Goal: Information Seeking & Learning: Check status

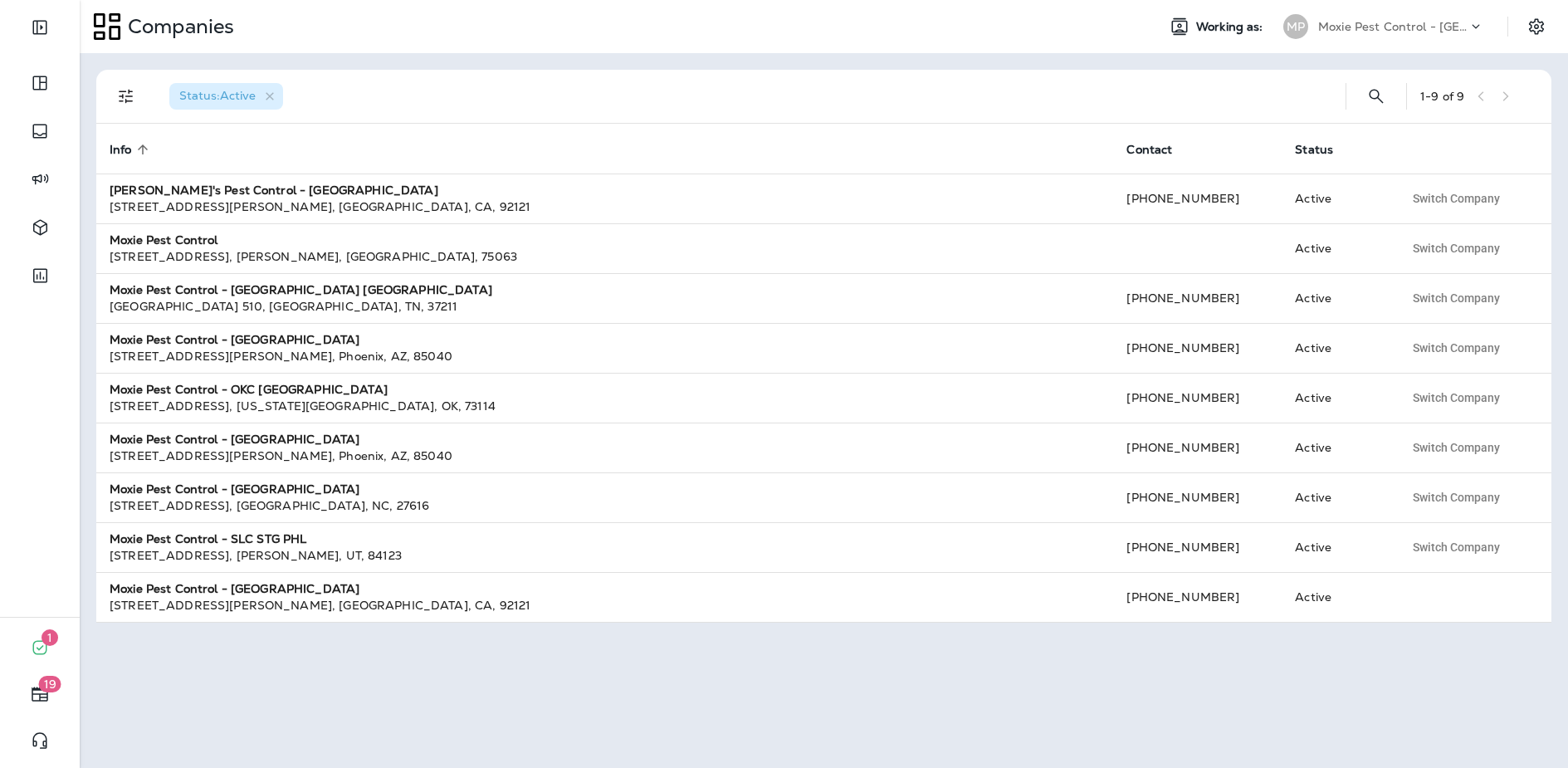
click at [1390, 36] on div "Moxie Pest Control - [GEOGRAPHIC_DATA]" at bounding box center [1393, 26] width 150 height 25
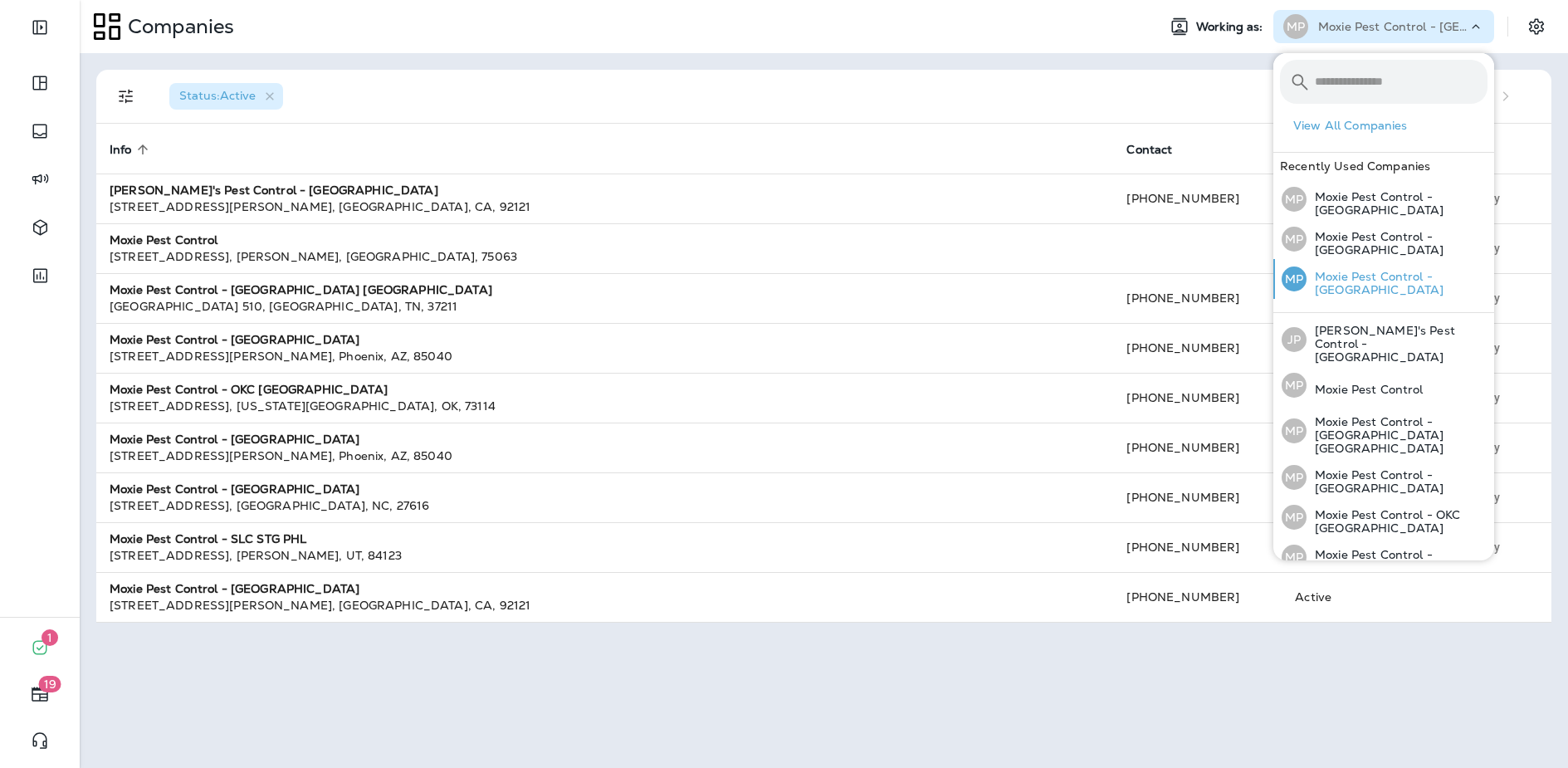
scroll to position [63, 0]
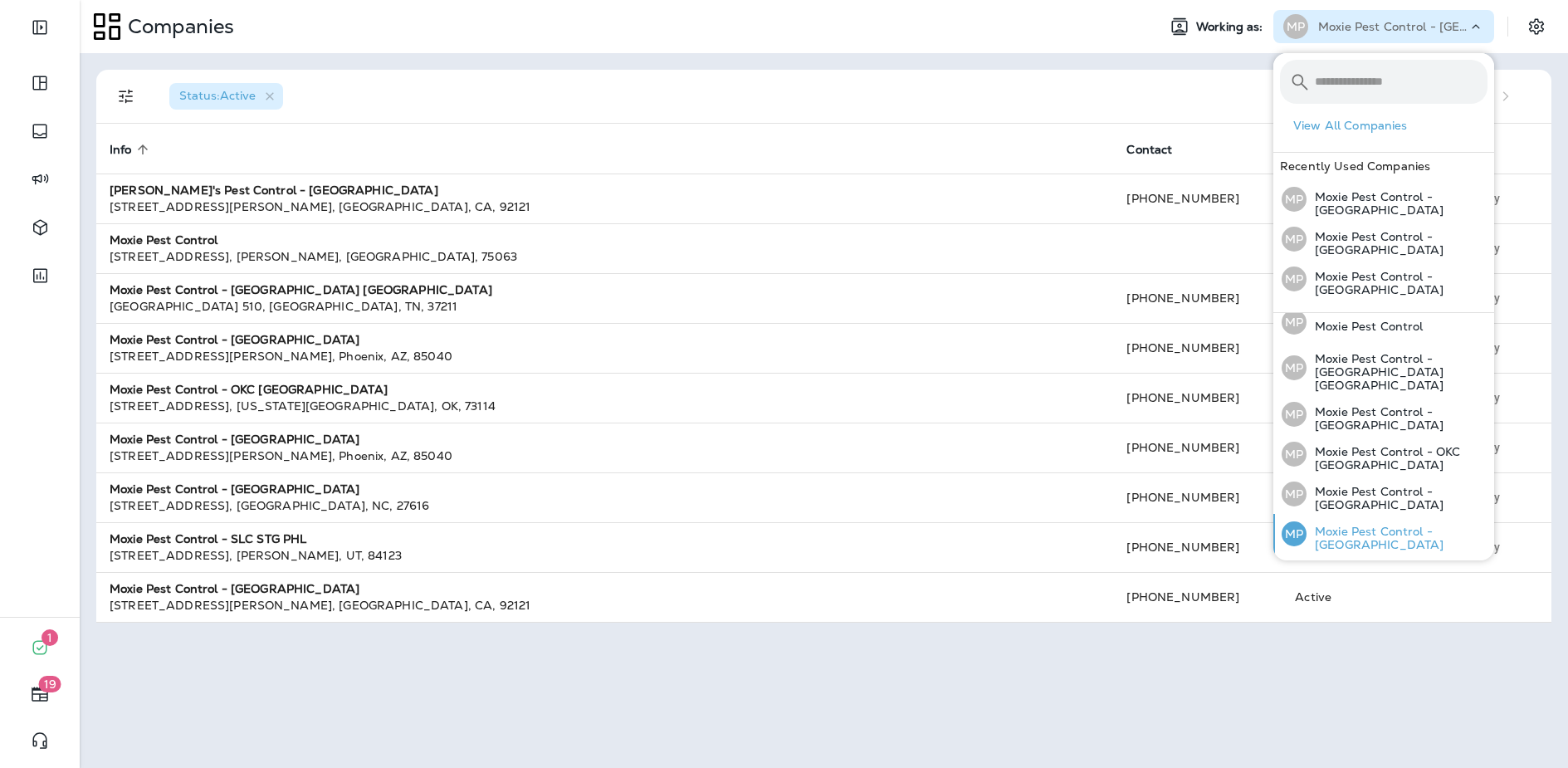
click at [1399, 524] on p "Moxie Pest Control - [GEOGRAPHIC_DATA]" at bounding box center [1397, 538] width 181 height 26
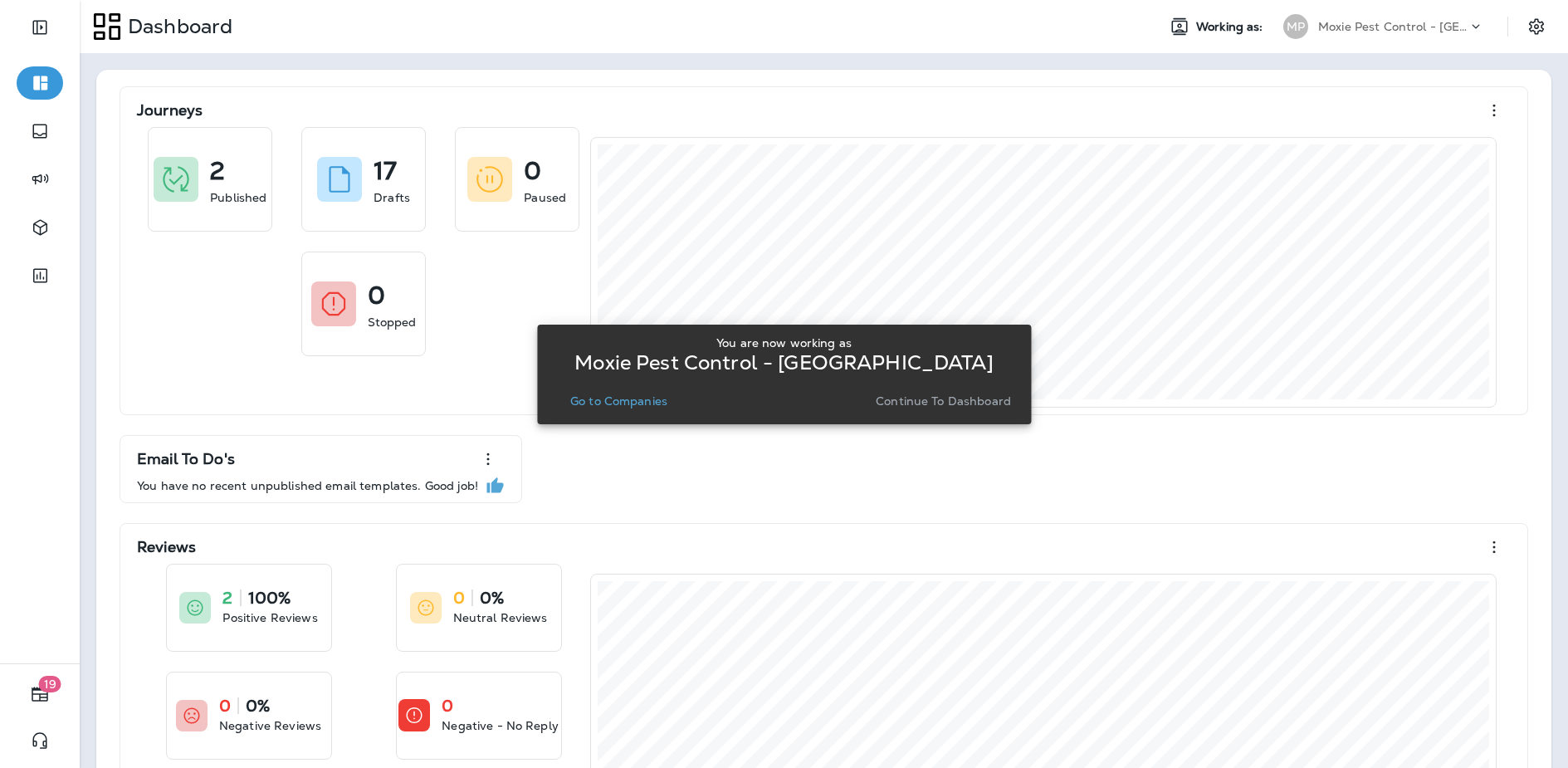
click at [603, 406] on p "Go to Companies" at bounding box center [618, 400] width 97 height 13
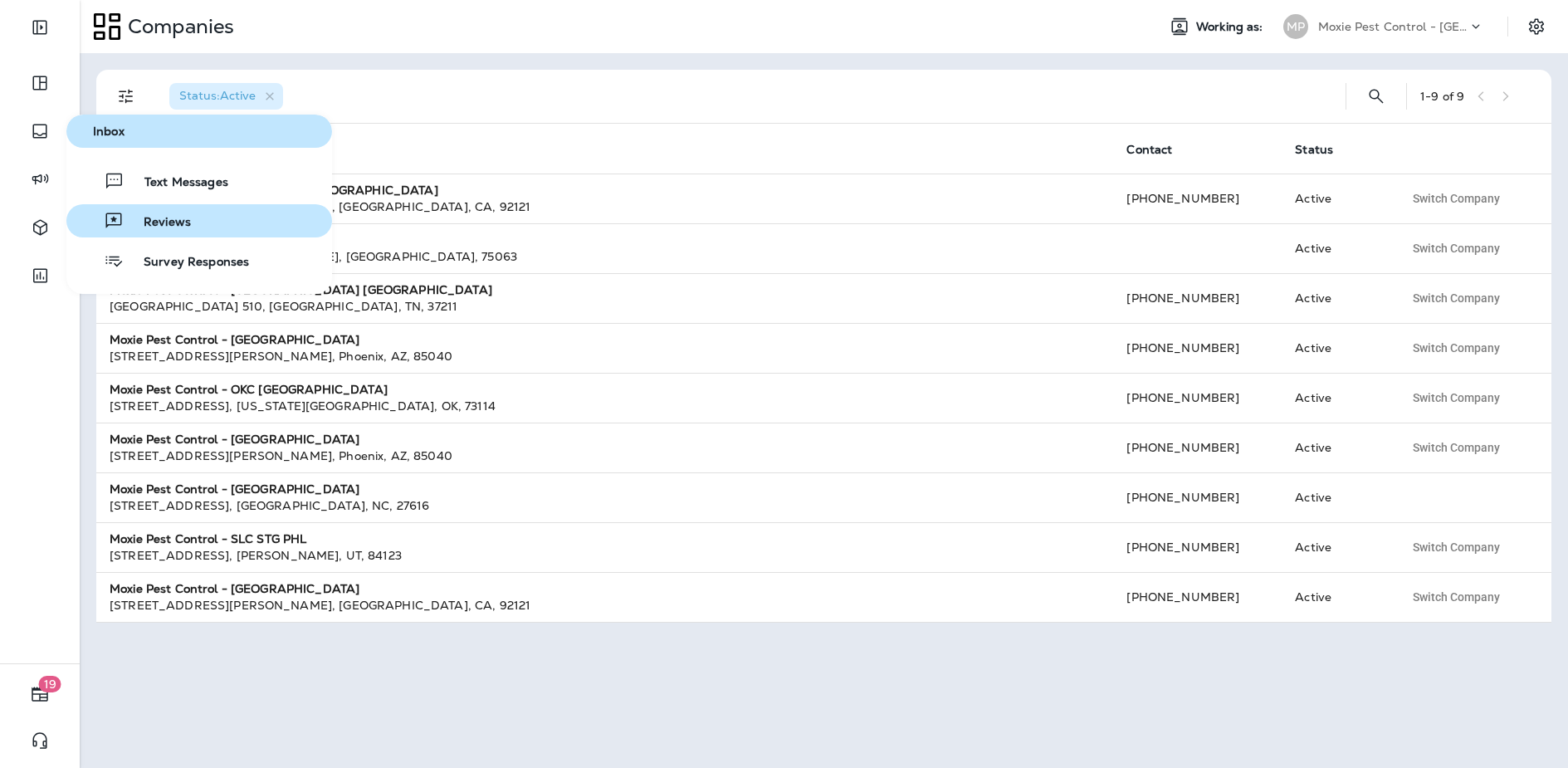
click at [152, 219] on span "Reviews" at bounding box center [157, 223] width 67 height 16
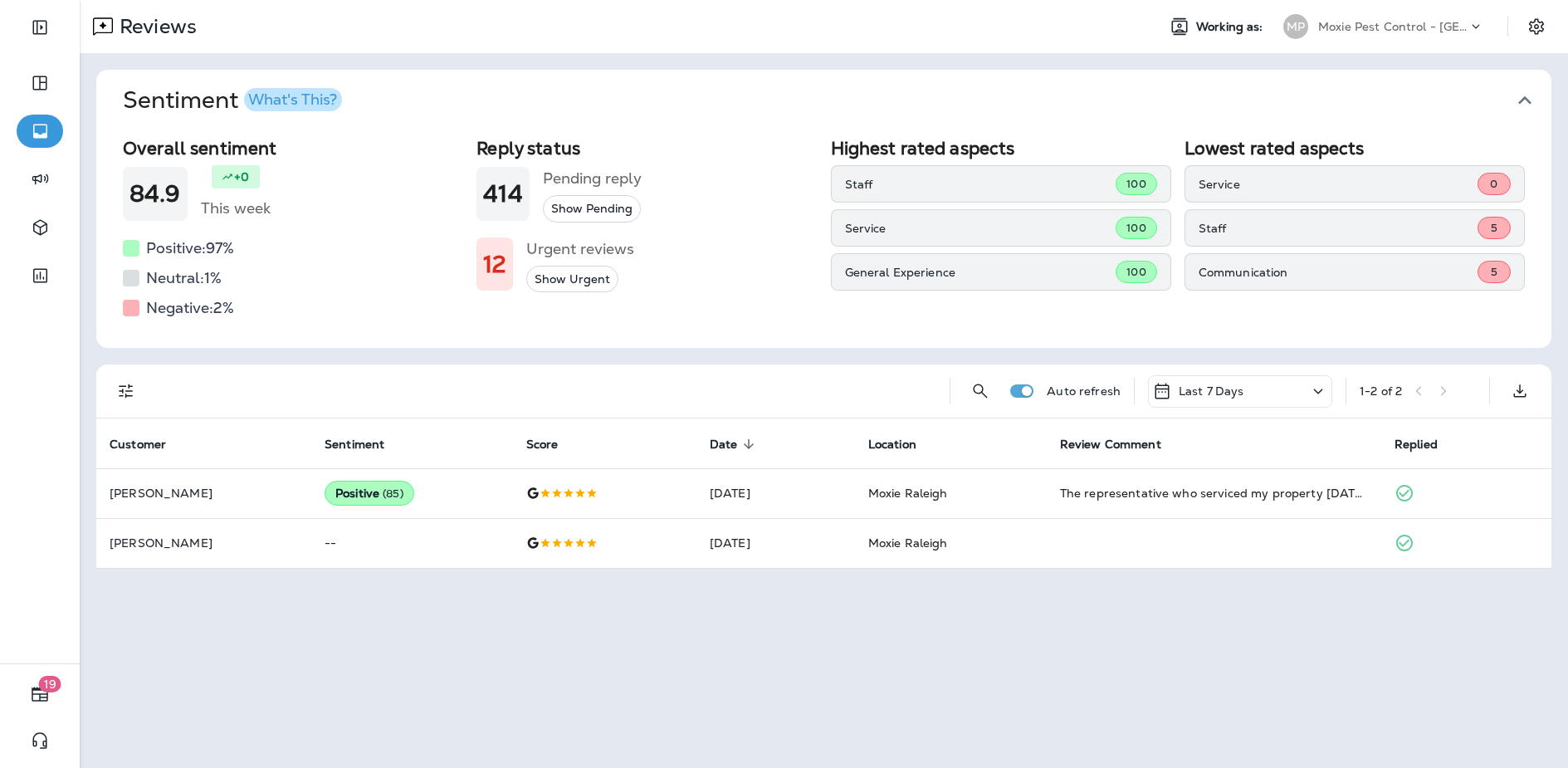
click at [1257, 396] on div "Last 7 Days" at bounding box center [1240, 391] width 185 height 33
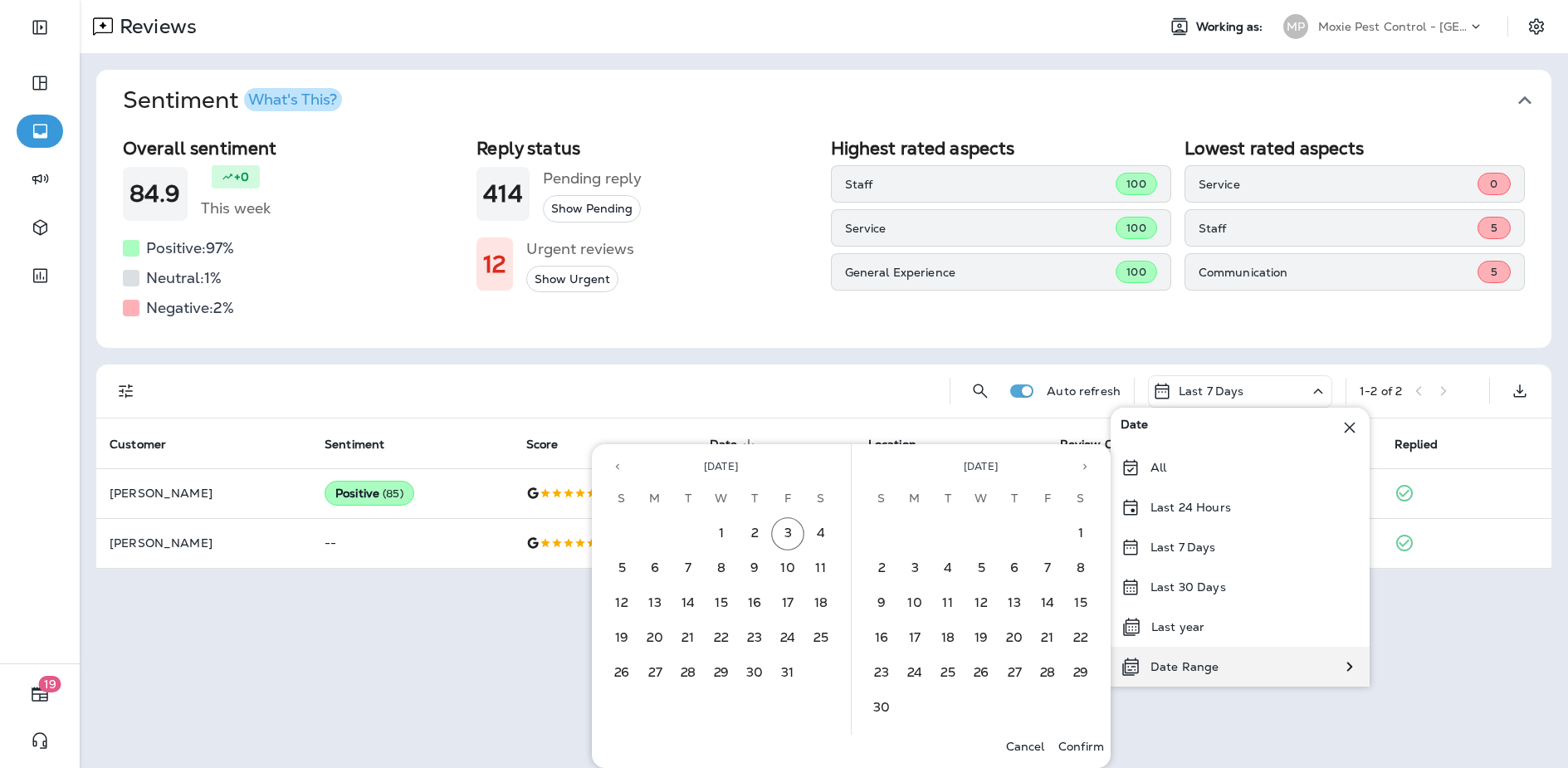
click at [1236, 662] on div "Date Range" at bounding box center [1240, 666] width 259 height 40
click at [621, 468] on icon "Previous month" at bounding box center [617, 466] width 11 height 11
click at [657, 538] on button "1" at bounding box center [655, 534] width 33 height 33
click at [691, 677] on button "30" at bounding box center [689, 674] width 33 height 33
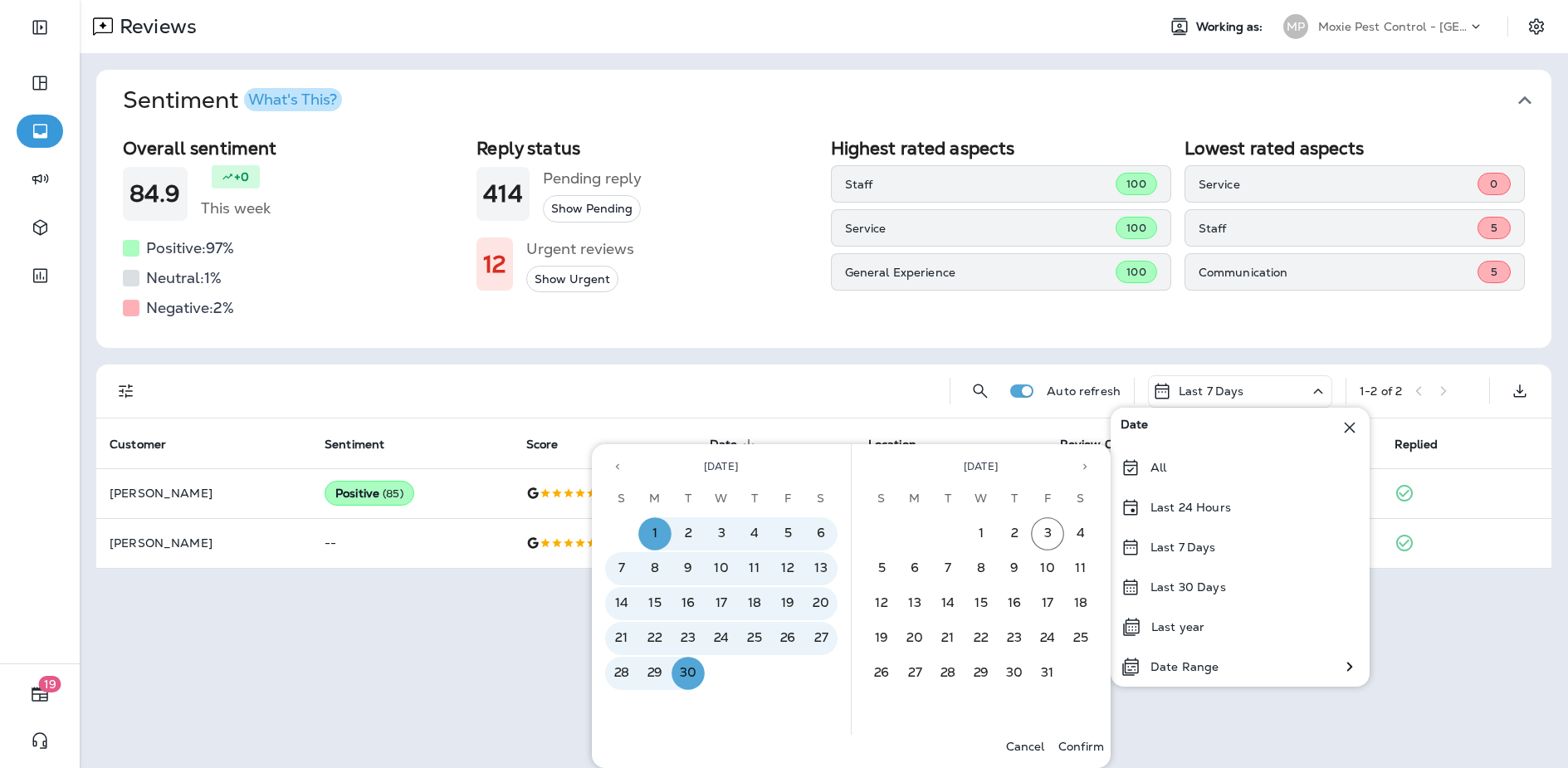
click at [1096, 745] on p "Confirm" at bounding box center [1081, 746] width 46 height 13
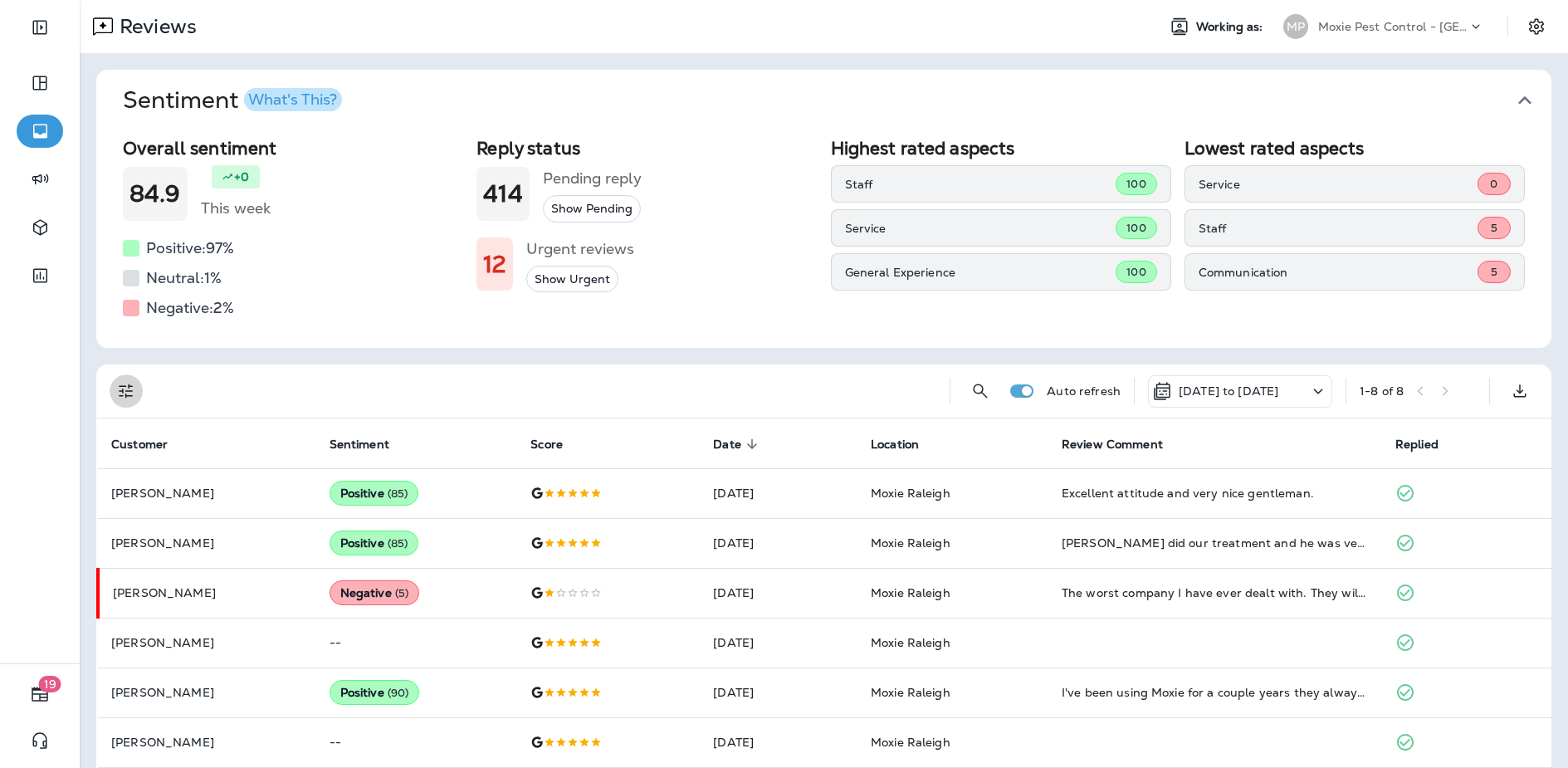
click at [129, 387] on icon "Filters" at bounding box center [126, 391] width 14 height 14
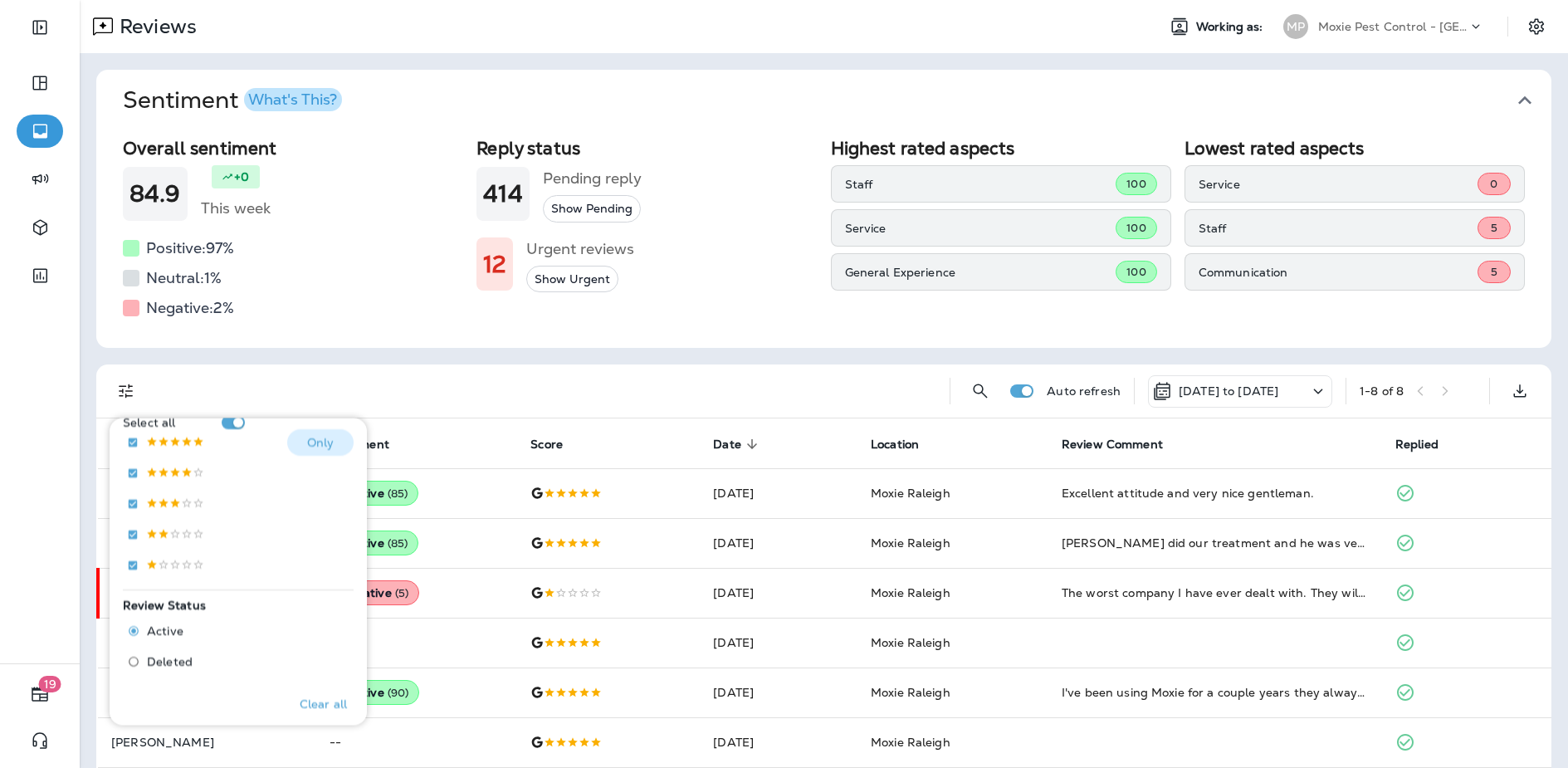
scroll to position [334, 0]
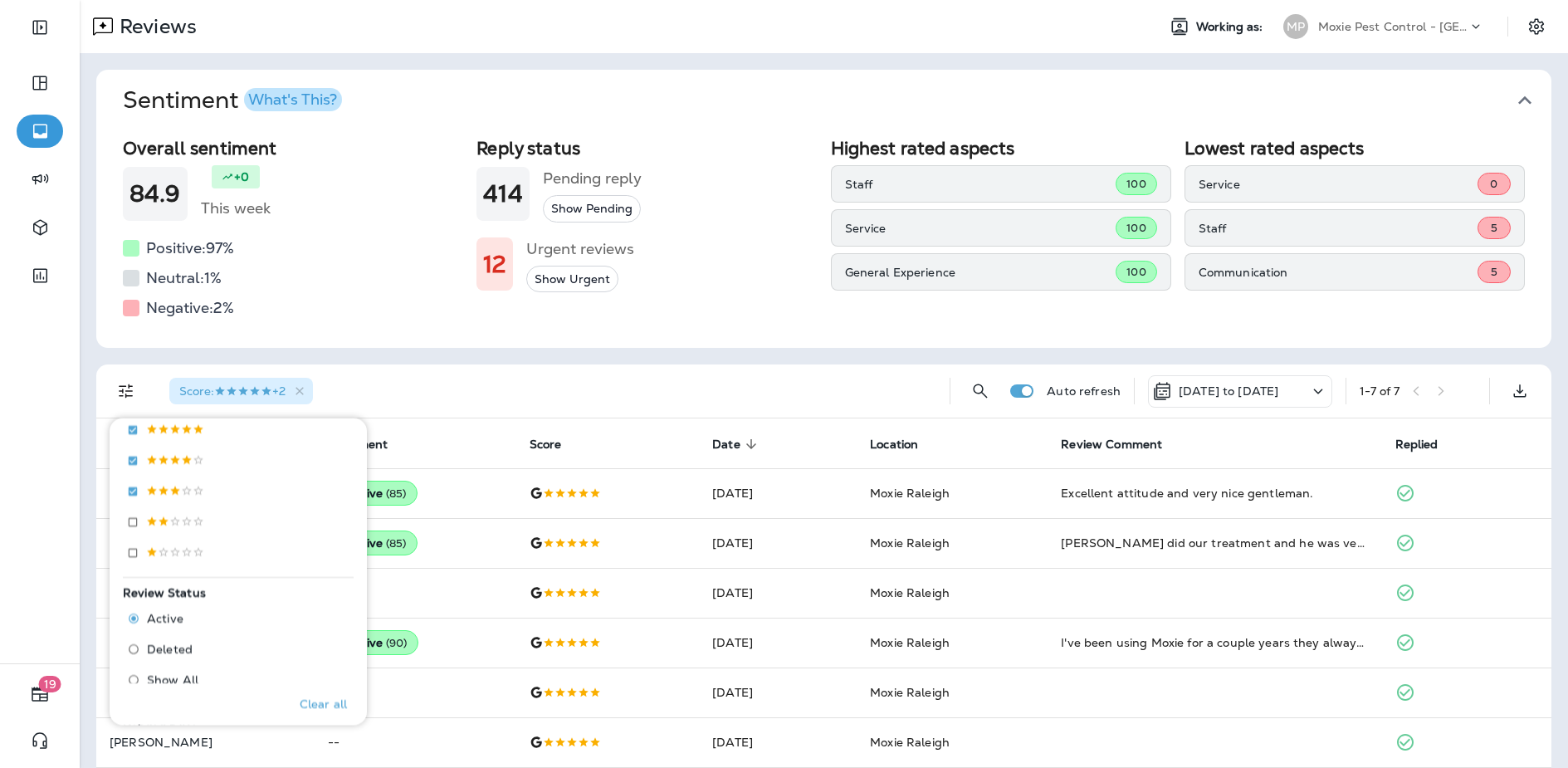
click at [433, 358] on div "Sentiment What's This? Overall sentiment 84.9 +0 This week Positive: 97 % Neutr…" at bounding box center [824, 443] width 1488 height 781
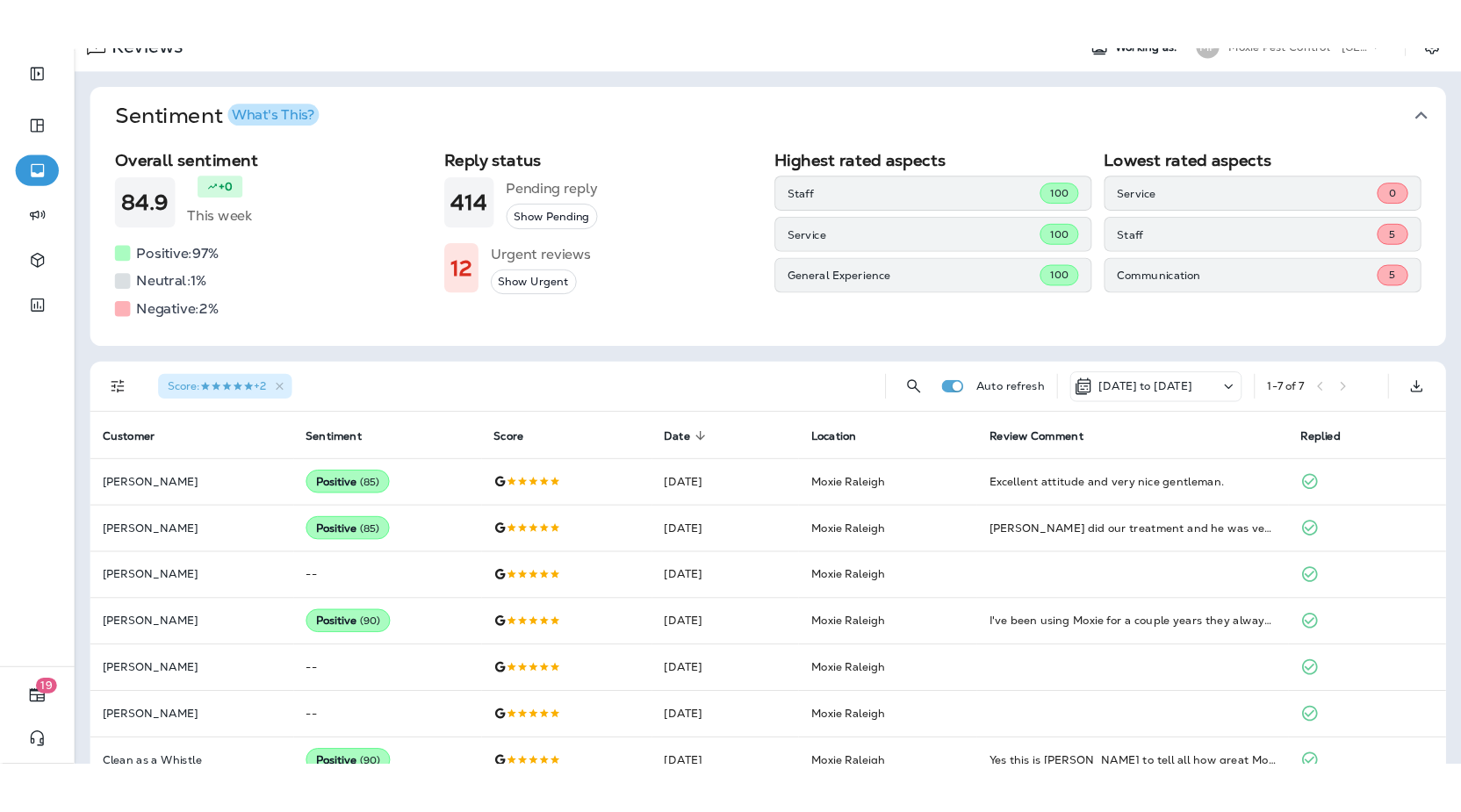
scroll to position [71, 0]
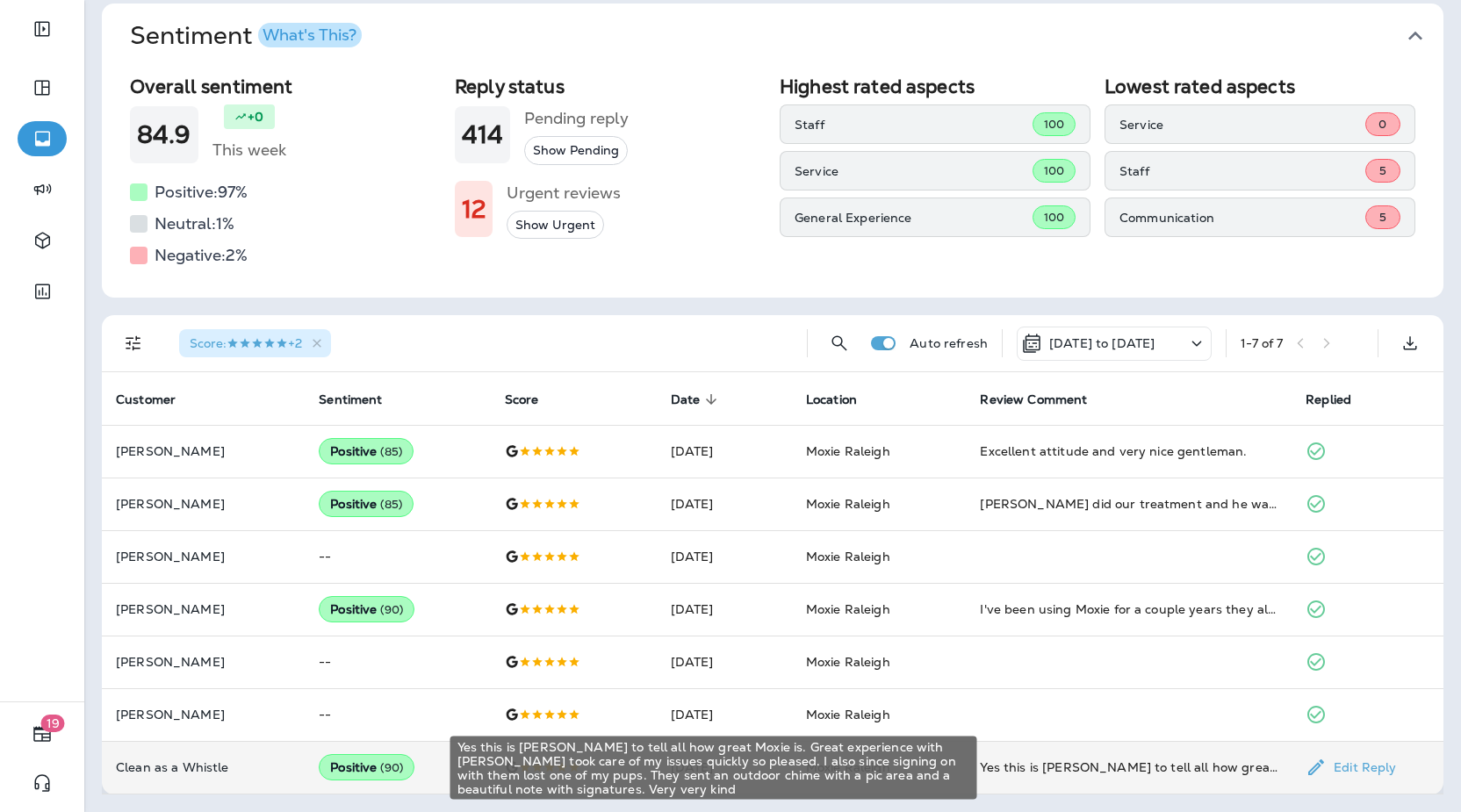
click at [1090, 763] on div "Yes this is [PERSON_NAME] to tell all how great Moxie is. Great experience with…" at bounding box center [1129, 766] width 298 height 18
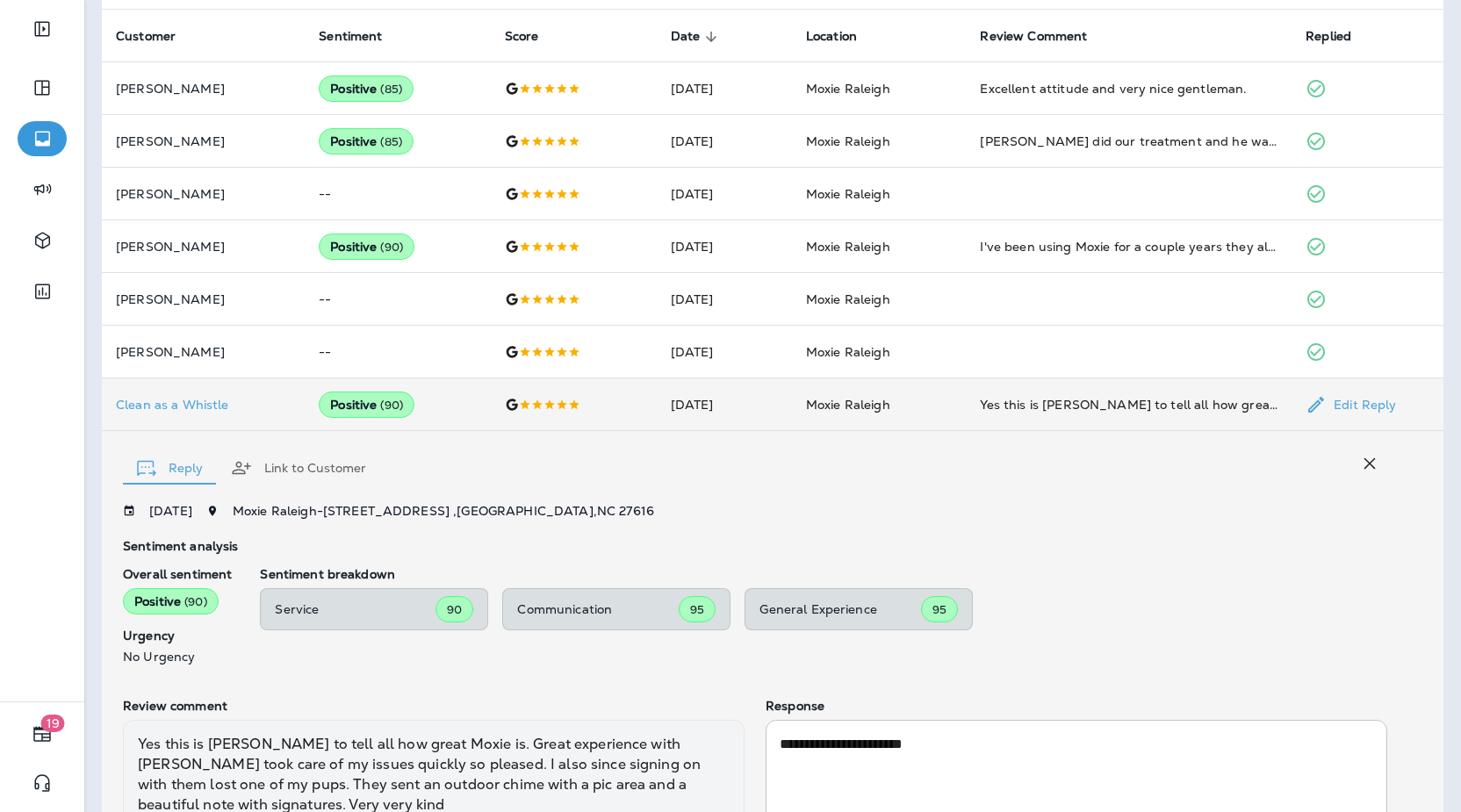
scroll to position [430, 0]
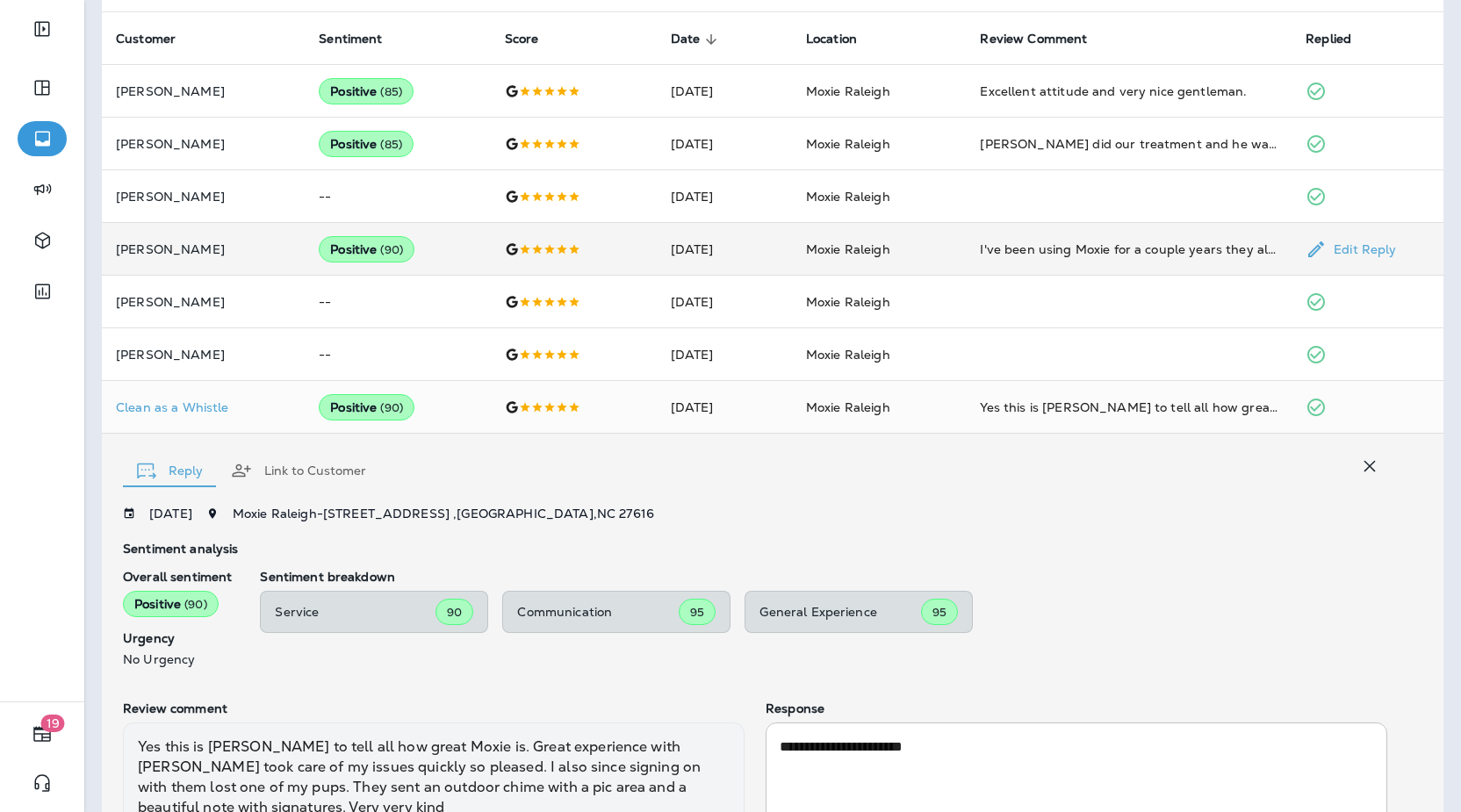
click at [1003, 258] on td "I've been using Moxie for a couple years they always do a great job. Price is r…" at bounding box center [1129, 249] width 326 height 53
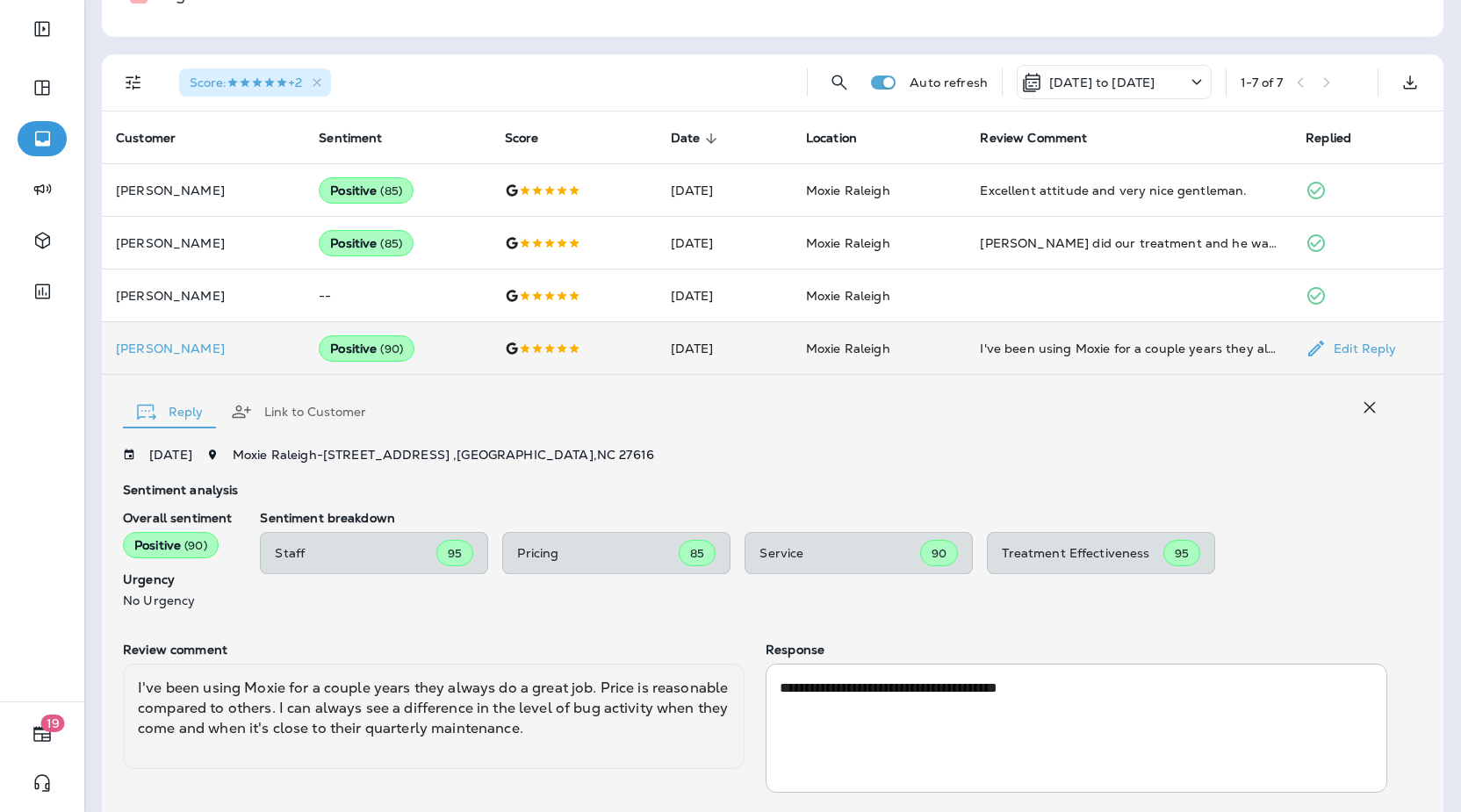
scroll to position [297, 0]
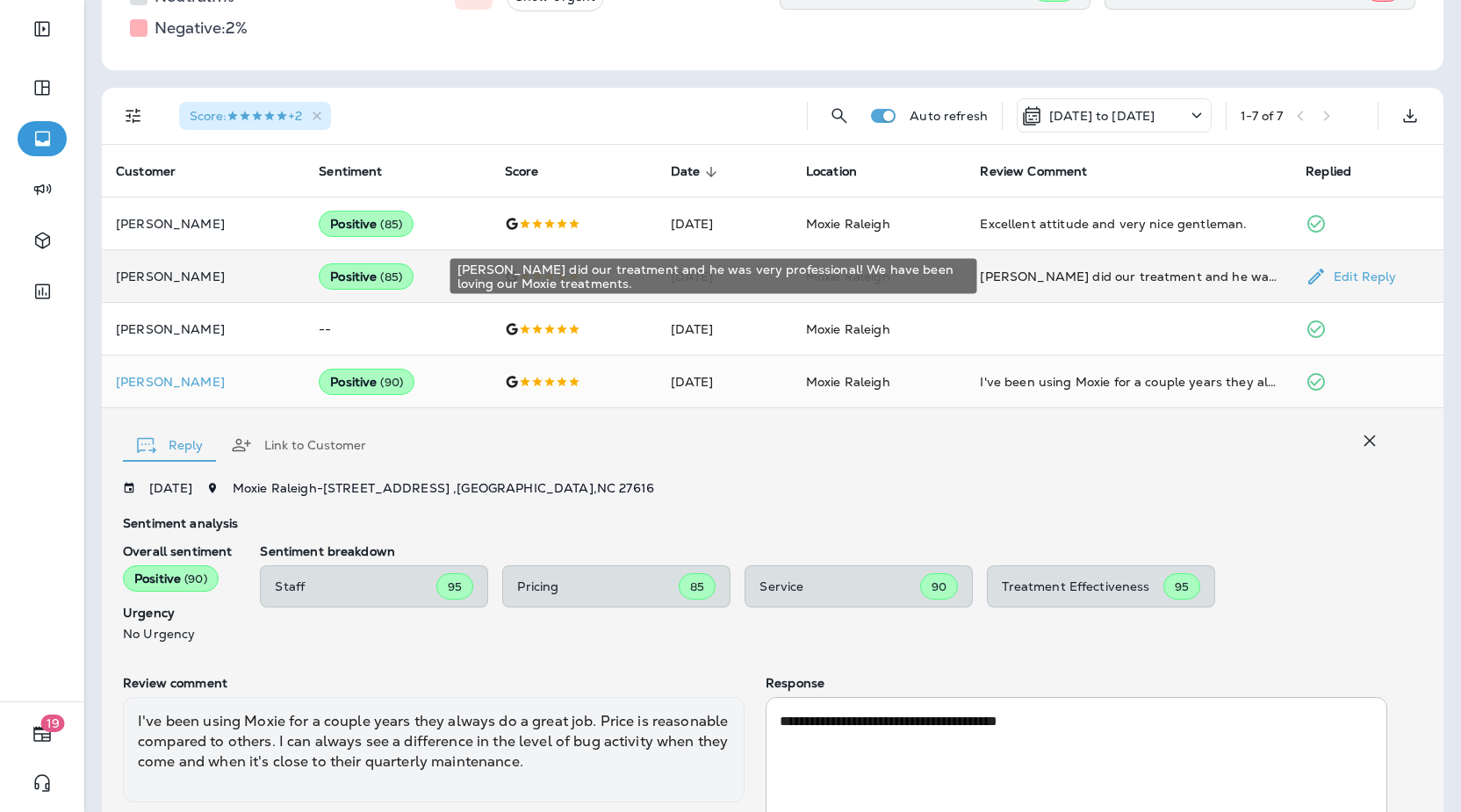
click at [1021, 273] on div "[PERSON_NAME] did our treatment and he was very professional! We have been lovi…" at bounding box center [1129, 276] width 298 height 18
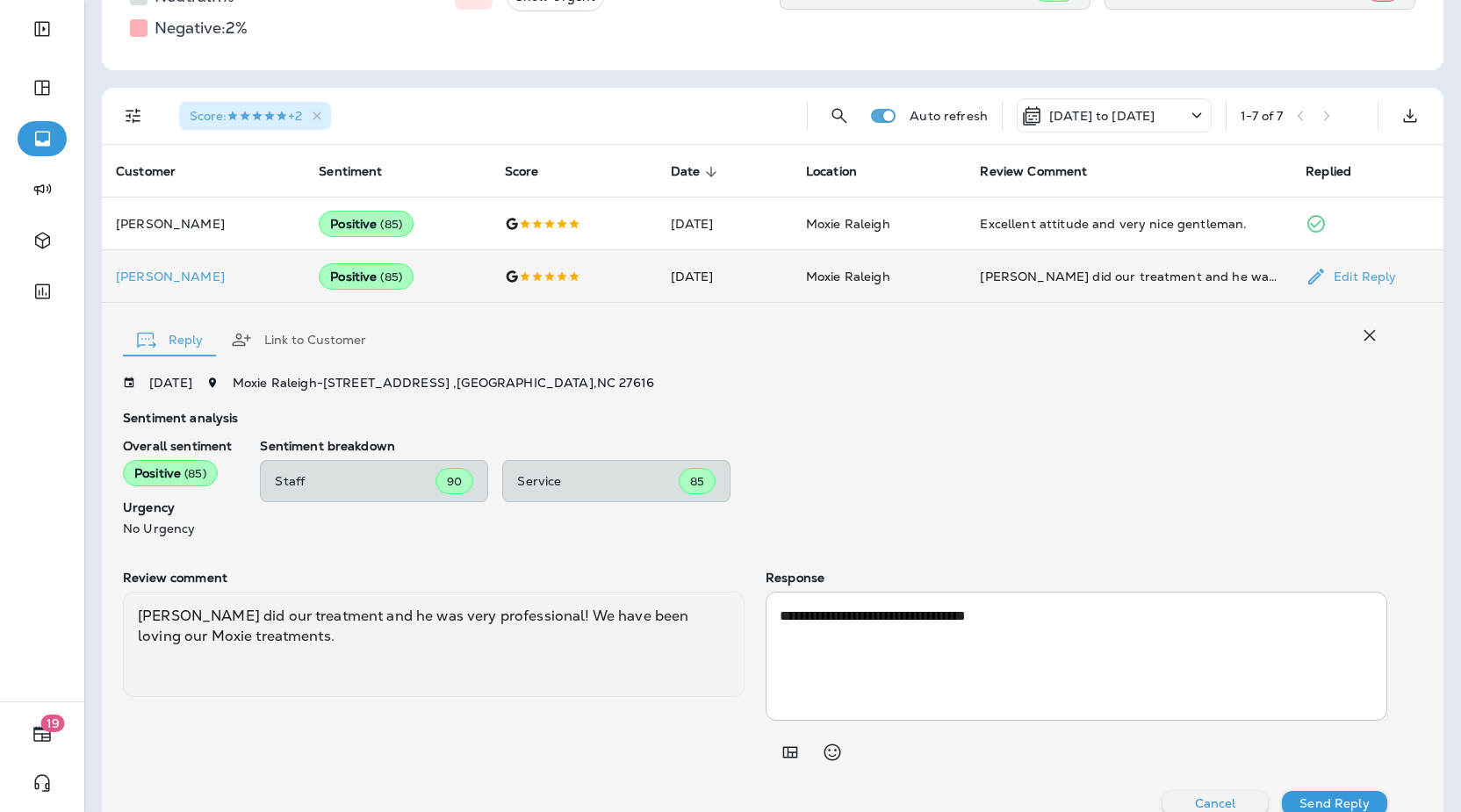
scroll to position [321, 0]
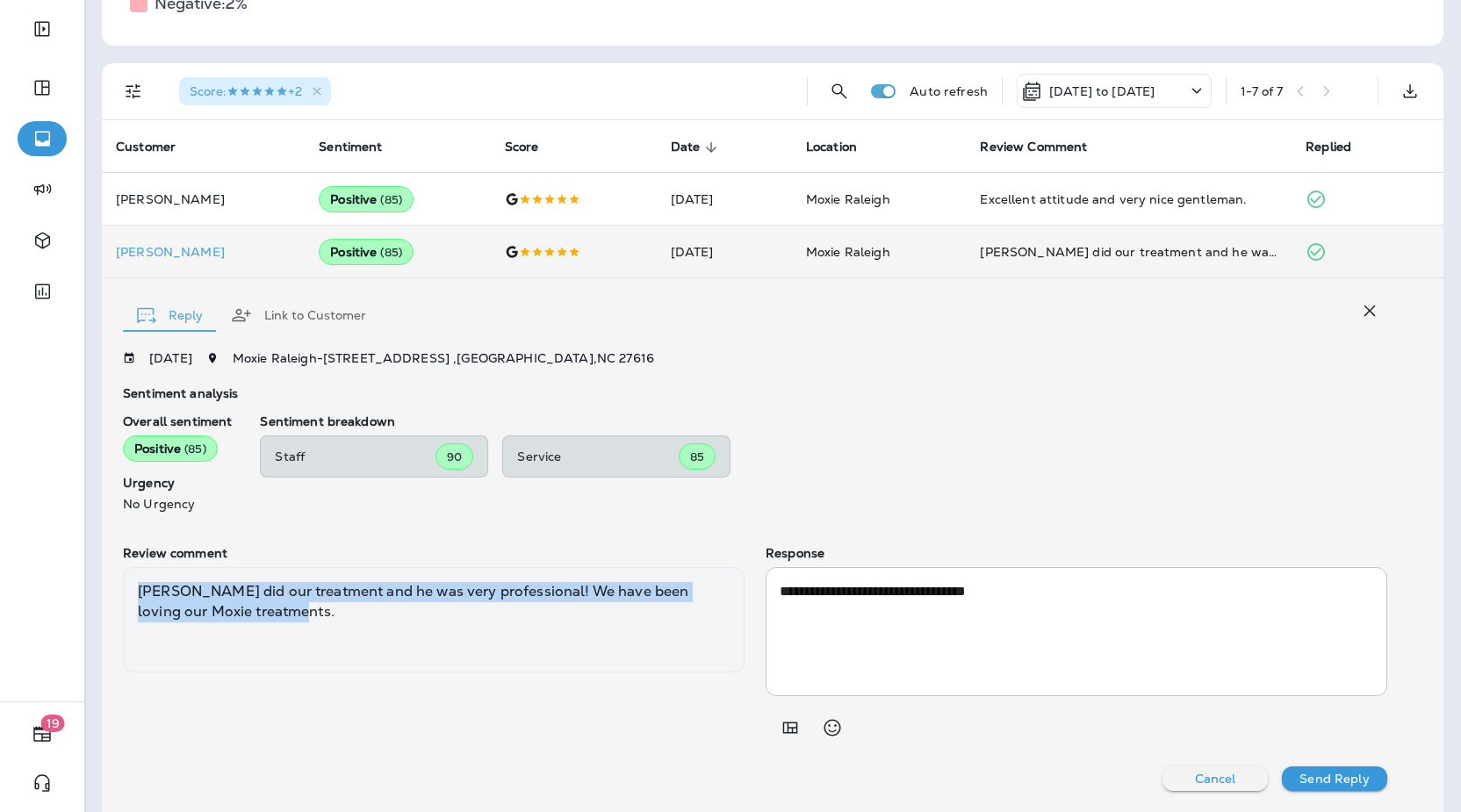
drag, startPoint x: 248, startPoint y: 608, endPoint x: 141, endPoint y: 589, distance: 108.7
click at [141, 589] on div "[PERSON_NAME] did our treatment and he was very professional! We have been lovi…" at bounding box center [434, 619] width 622 height 105
copy div "[PERSON_NAME] did our treatment and he was very professional! We have been lovi…"
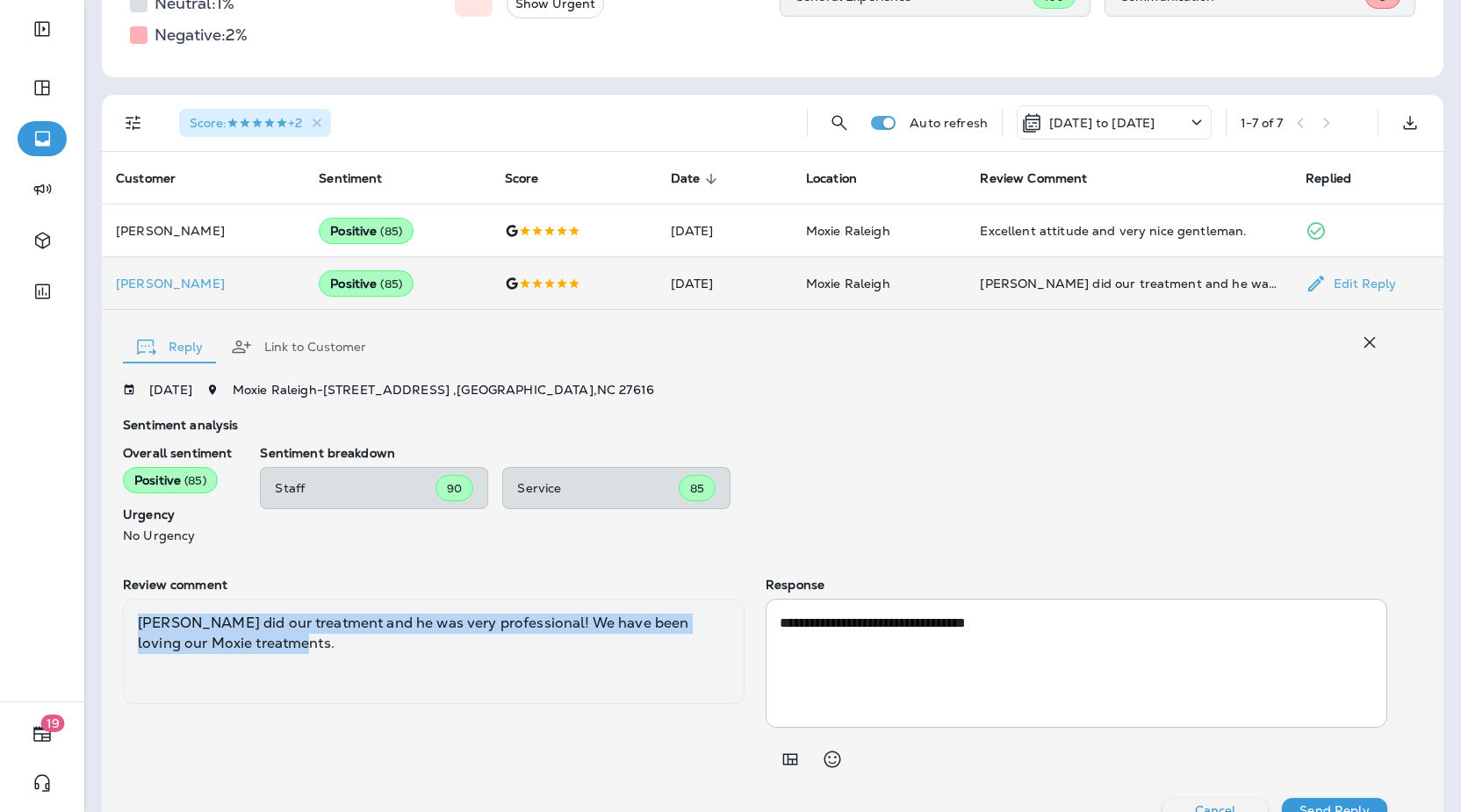
scroll to position [287, 0]
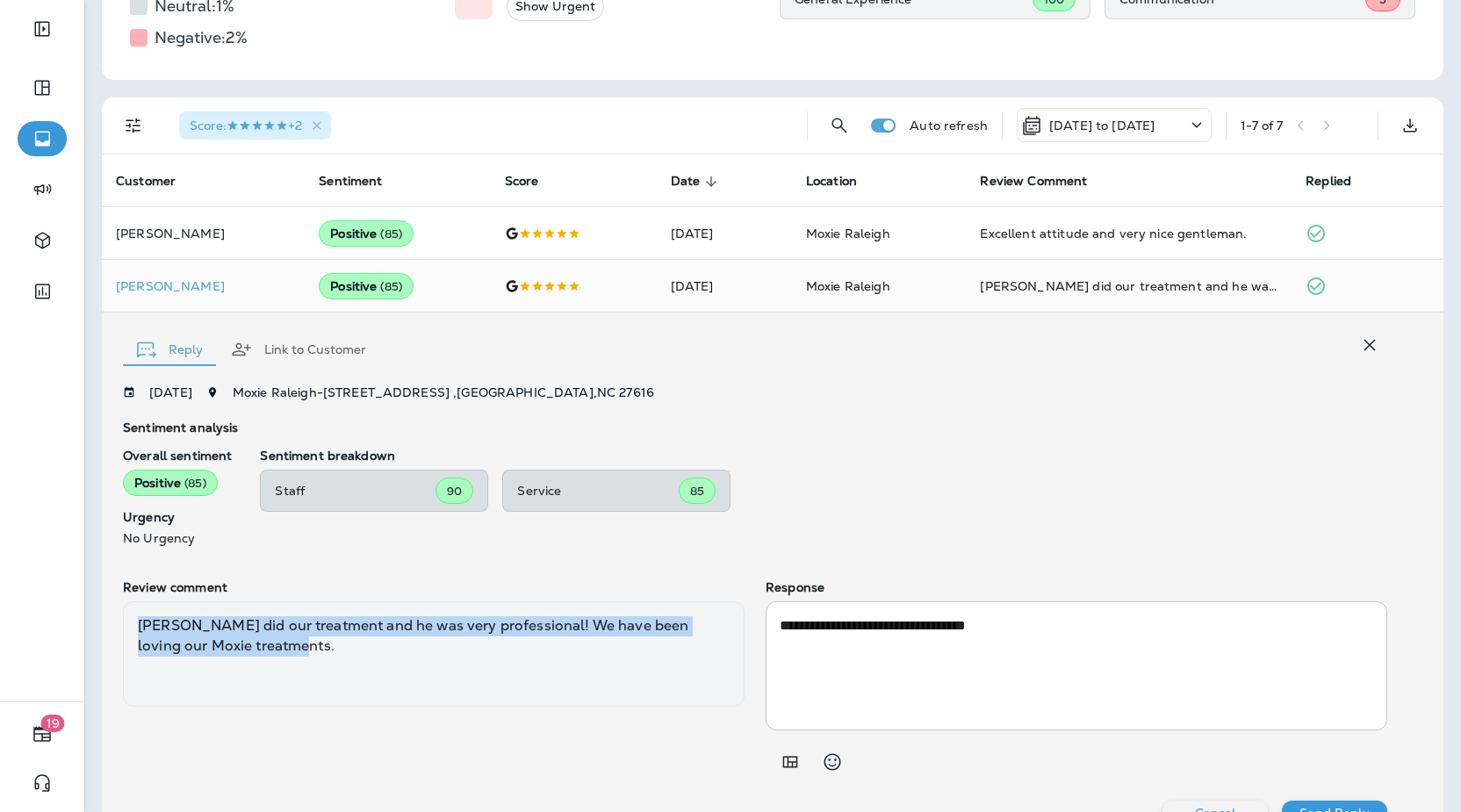
click at [1366, 352] on icon "button" at bounding box center [1370, 345] width 21 height 21
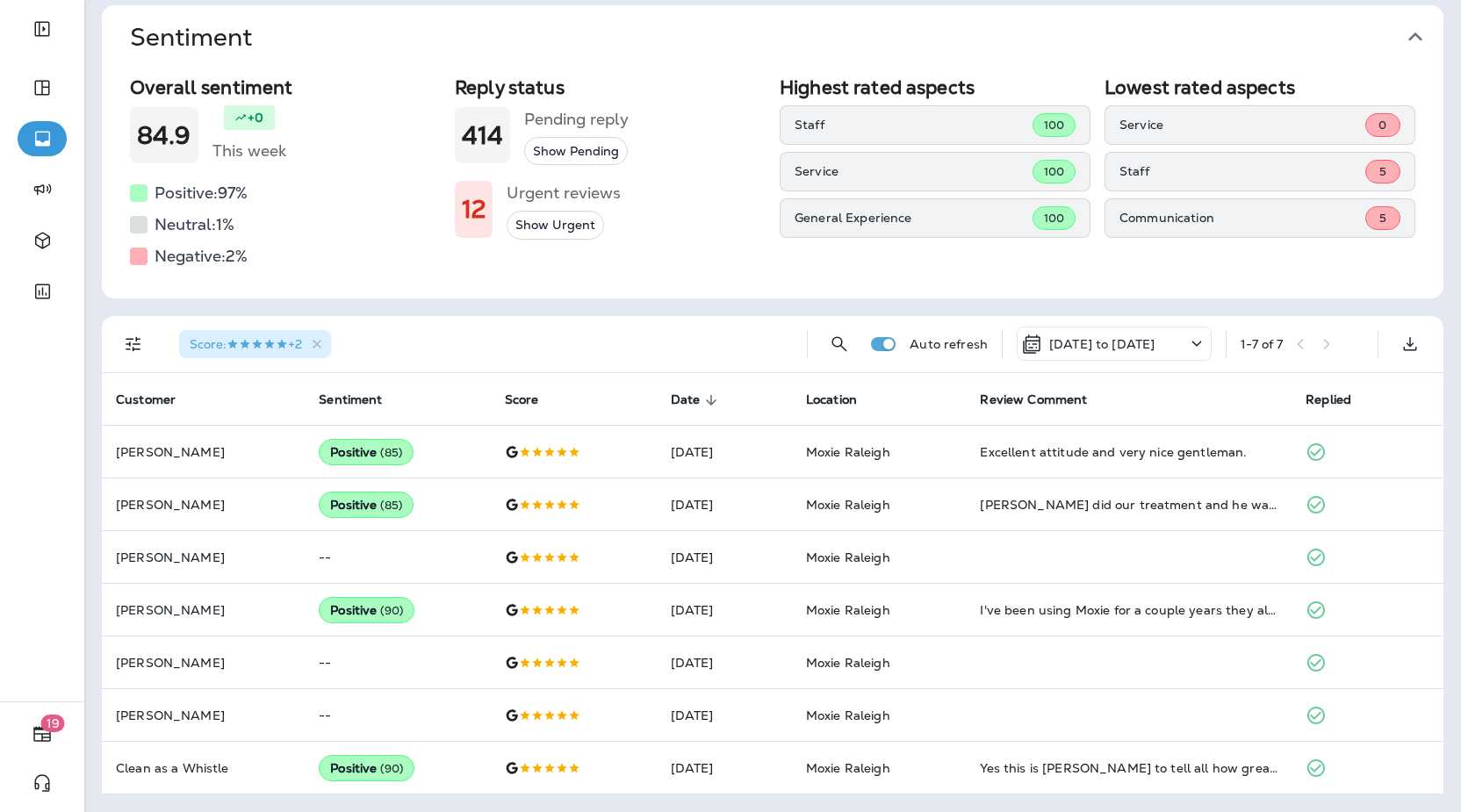
scroll to position [71, 0]
